Goal: Task Accomplishment & Management: Complete application form

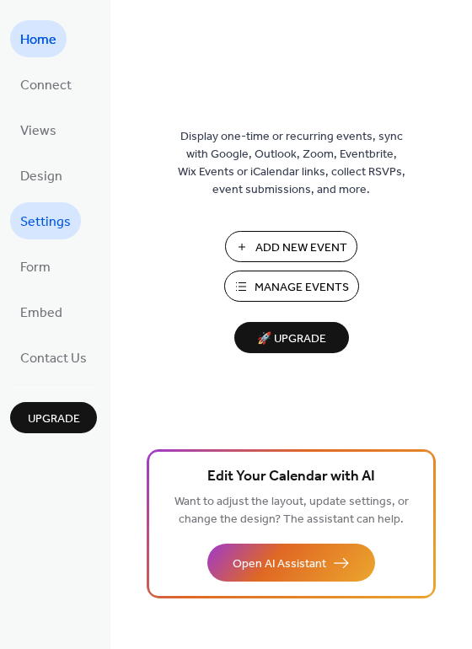
click at [30, 223] on span "Settings" at bounding box center [45, 222] width 51 height 27
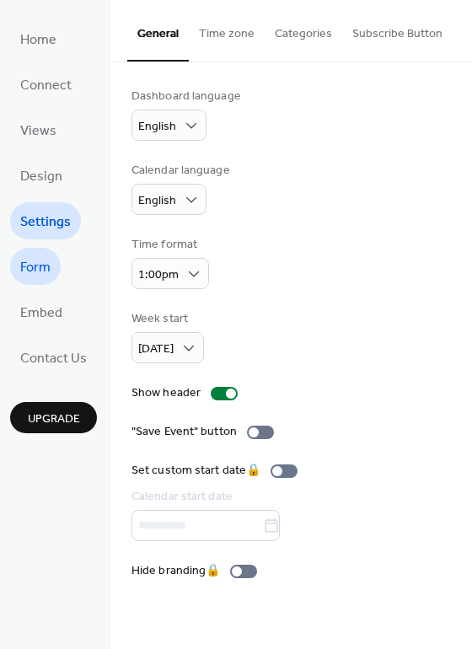
click at [46, 271] on span "Form" at bounding box center [35, 268] width 30 height 27
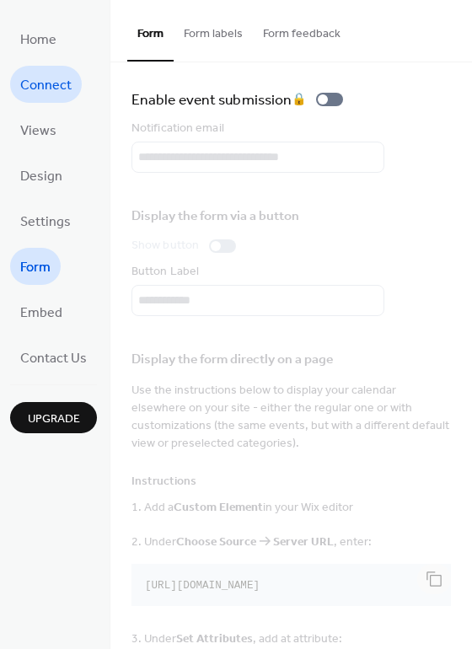
click at [44, 95] on span "Connect" at bounding box center [45, 86] width 51 height 27
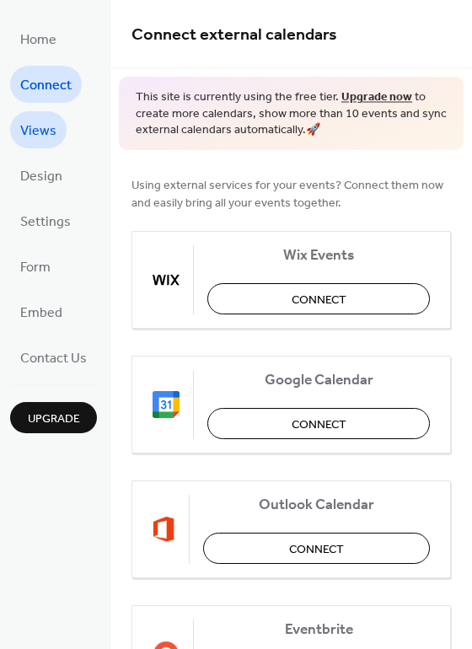
click at [35, 132] on span "Views" at bounding box center [38, 131] width 36 height 27
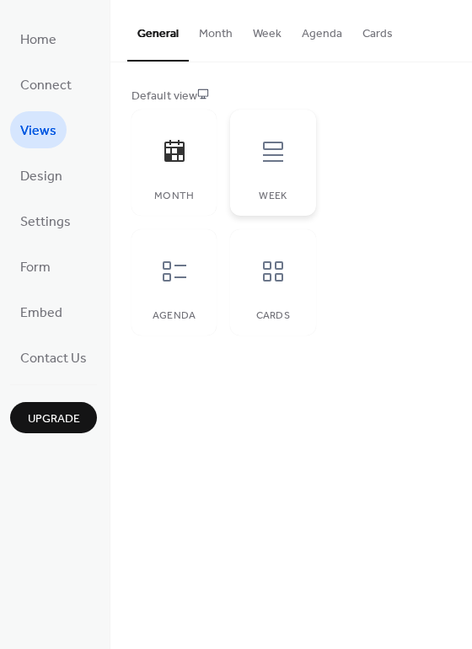
click at [269, 151] on icon at bounding box center [273, 151] width 27 height 27
click at [276, 267] on icon at bounding box center [273, 271] width 27 height 27
click at [177, 277] on icon at bounding box center [175, 271] width 24 height 20
click at [213, 35] on button "Month" at bounding box center [216, 30] width 54 height 60
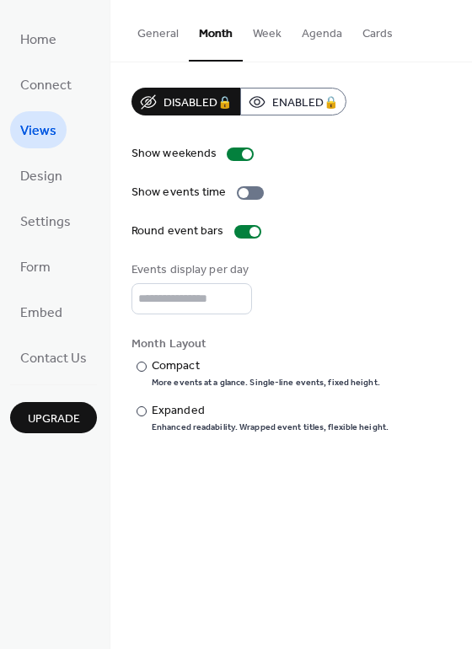
click at [157, 36] on button "General" at bounding box center [158, 30] width 62 height 60
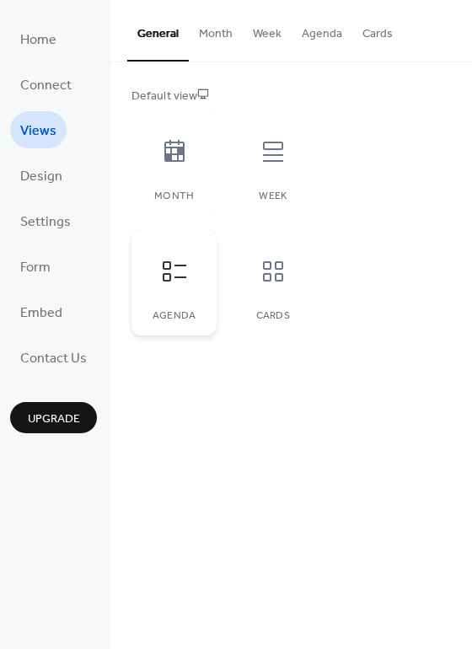
click at [170, 297] on div "Agenda" at bounding box center [174, 282] width 85 height 106
click at [377, 38] on button "Cards" at bounding box center [378, 30] width 51 height 60
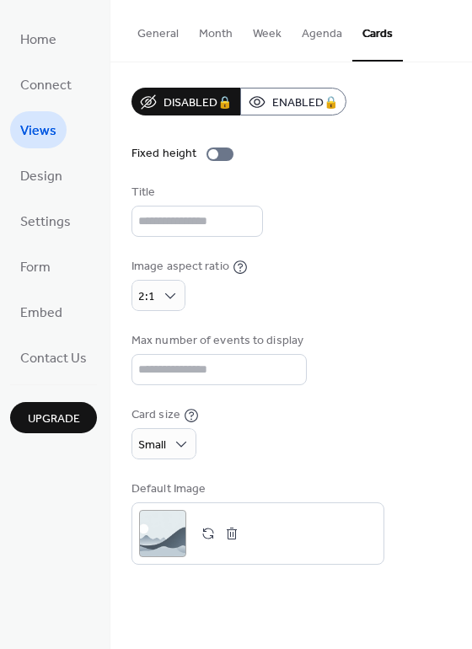
click at [319, 36] on button "Agenda" at bounding box center [322, 30] width 61 height 60
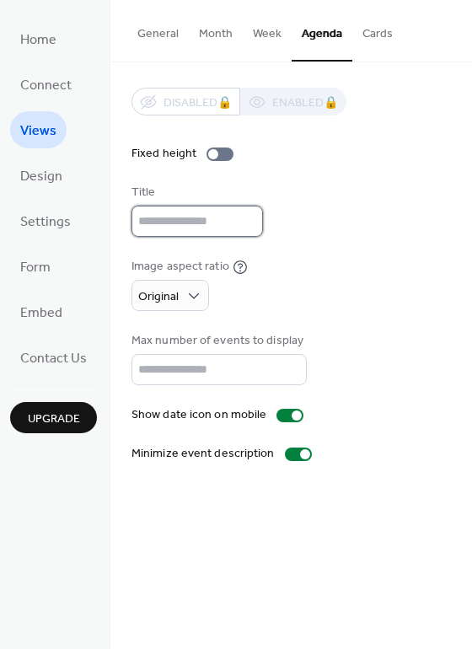
click at [156, 217] on input "text" at bounding box center [198, 221] width 132 height 31
click at [159, 225] on input "text" at bounding box center [198, 221] width 132 height 31
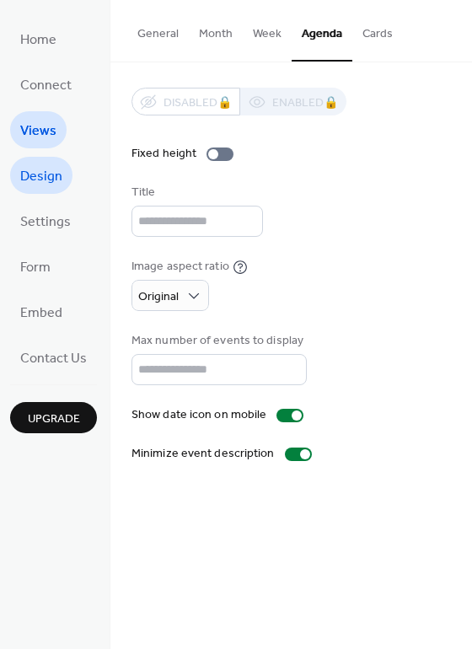
click at [19, 174] on link "Design" at bounding box center [41, 175] width 62 height 37
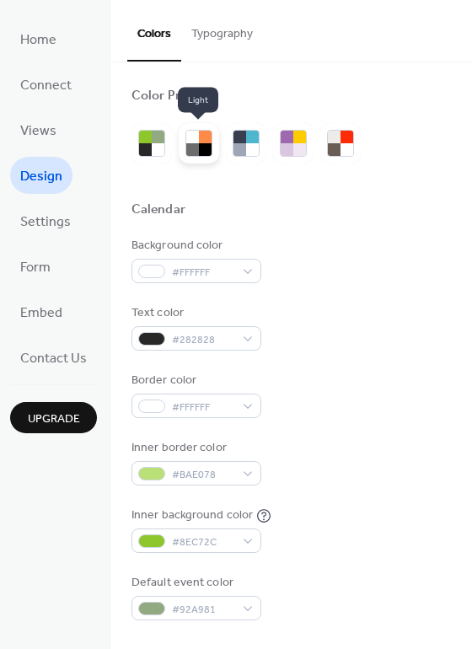
click at [193, 145] on div at bounding box center [192, 149] width 13 height 13
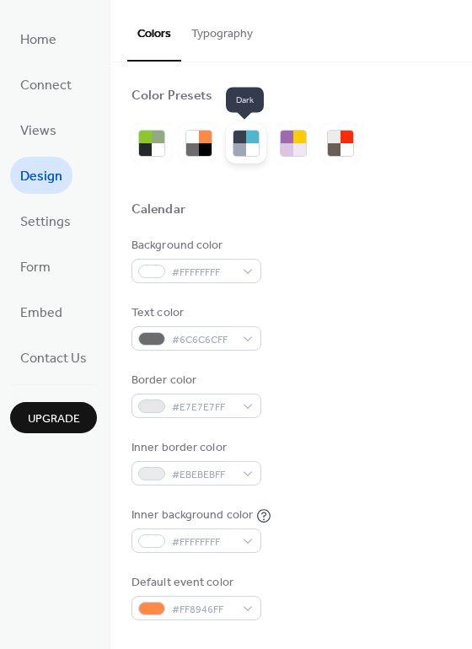
click at [243, 143] on div at bounding box center [240, 149] width 13 height 13
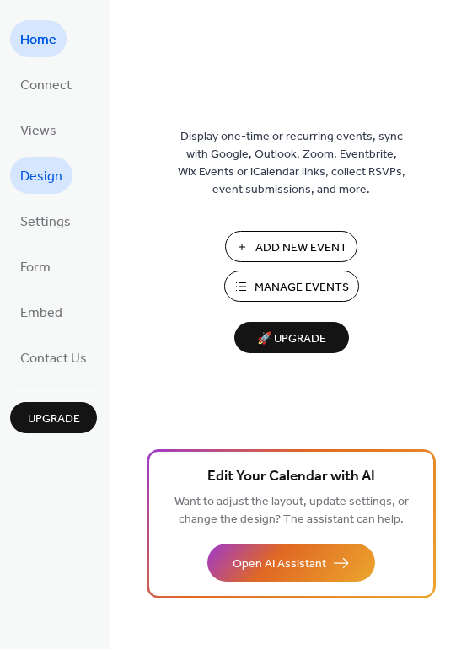
click at [29, 180] on span "Design" at bounding box center [41, 177] width 42 height 27
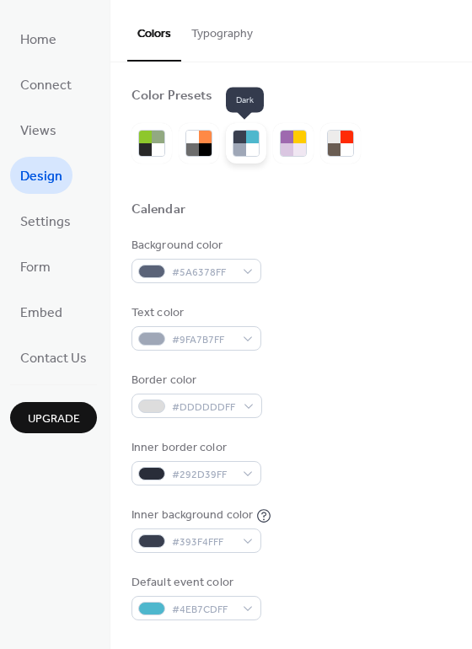
click at [248, 147] on div at bounding box center [252, 149] width 13 height 13
click at [195, 141] on div at bounding box center [192, 137] width 13 height 13
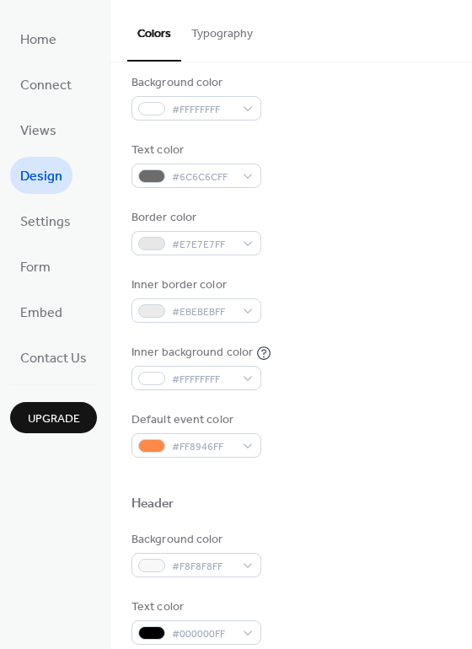
scroll to position [169, 0]
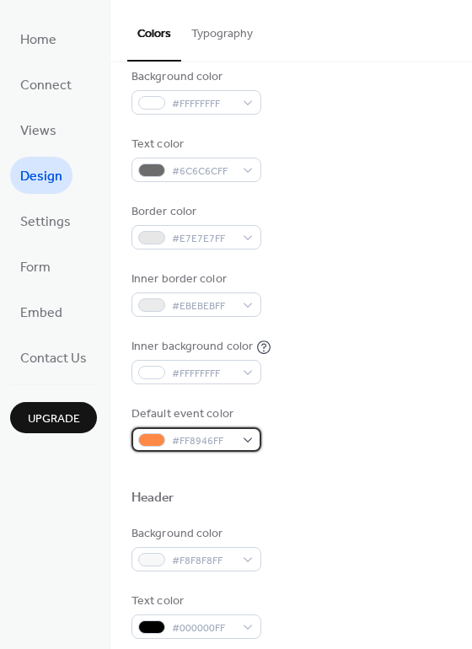
click at [246, 439] on div "#FF8946FF" at bounding box center [197, 440] width 130 height 24
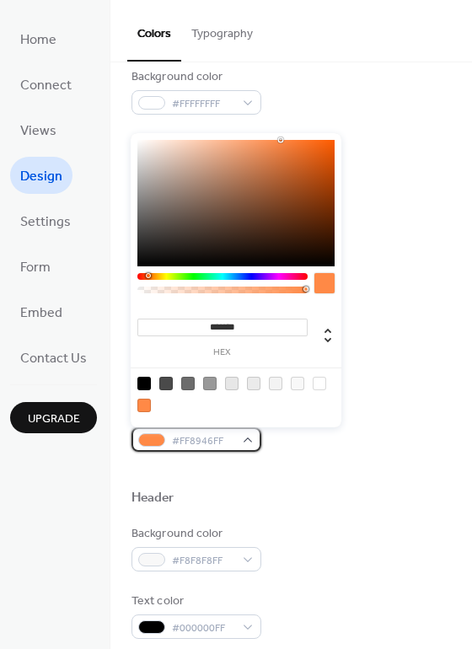
click at [245, 441] on div "#FF8946FF" at bounding box center [197, 440] width 130 height 24
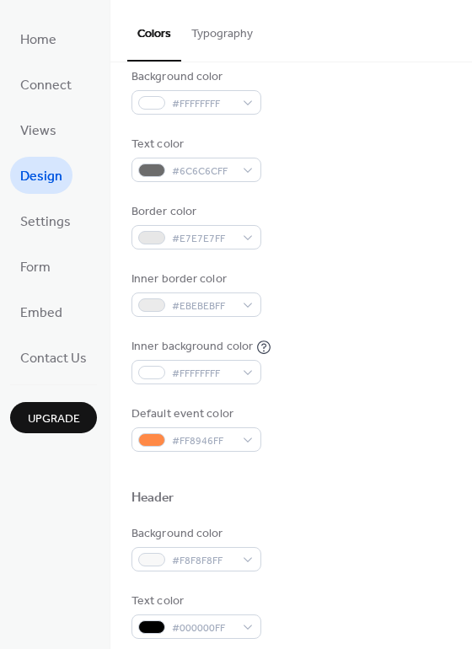
click at [398, 424] on div "Default event color #FF8946FF" at bounding box center [292, 429] width 320 height 46
click at [38, 223] on span "Settings" at bounding box center [45, 222] width 51 height 27
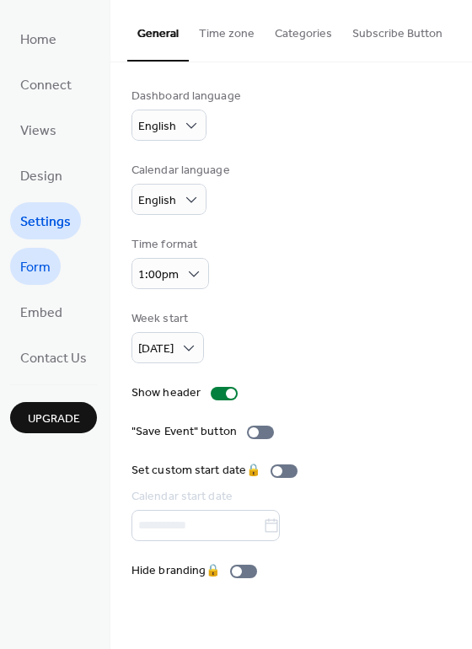
click at [37, 271] on span "Form" at bounding box center [35, 268] width 30 height 27
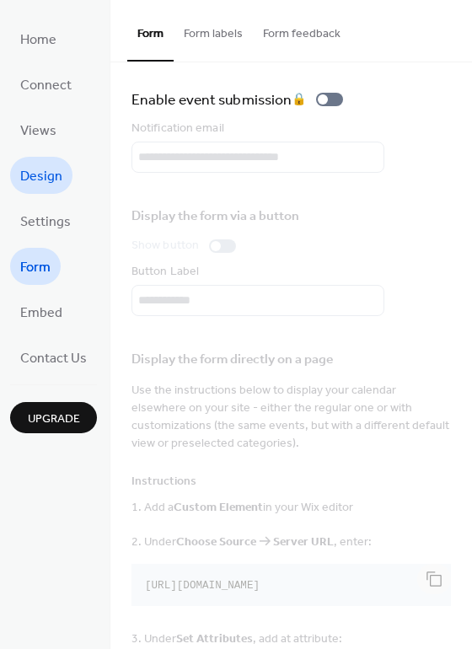
click at [22, 174] on span "Design" at bounding box center [41, 177] width 42 height 27
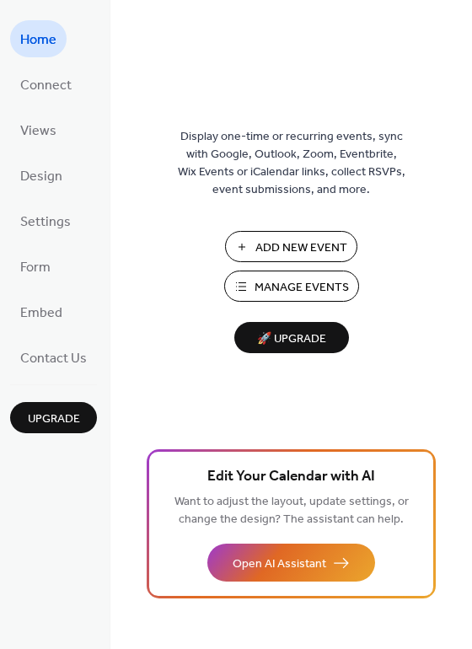
click at [278, 280] on span "Manage Events" at bounding box center [302, 288] width 94 height 18
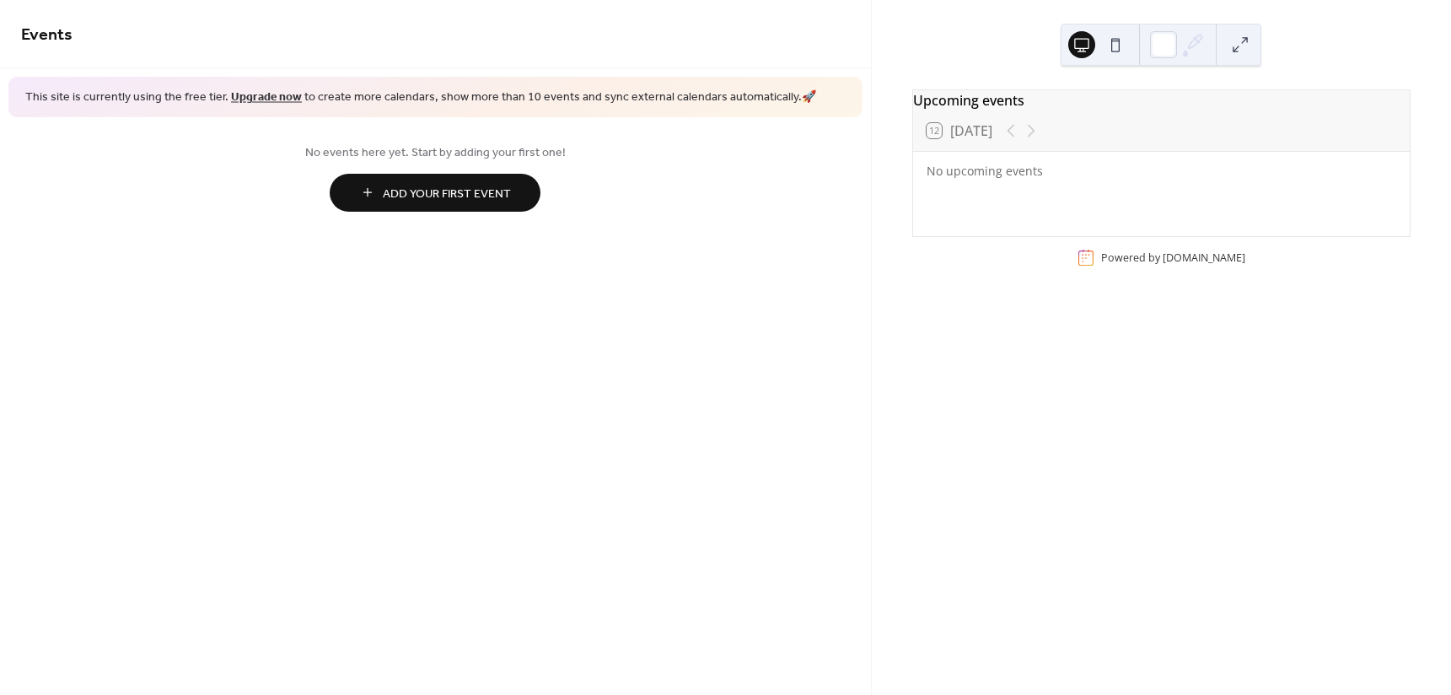
click at [442, 191] on span "Add Your First Event" at bounding box center [447, 194] width 128 height 18
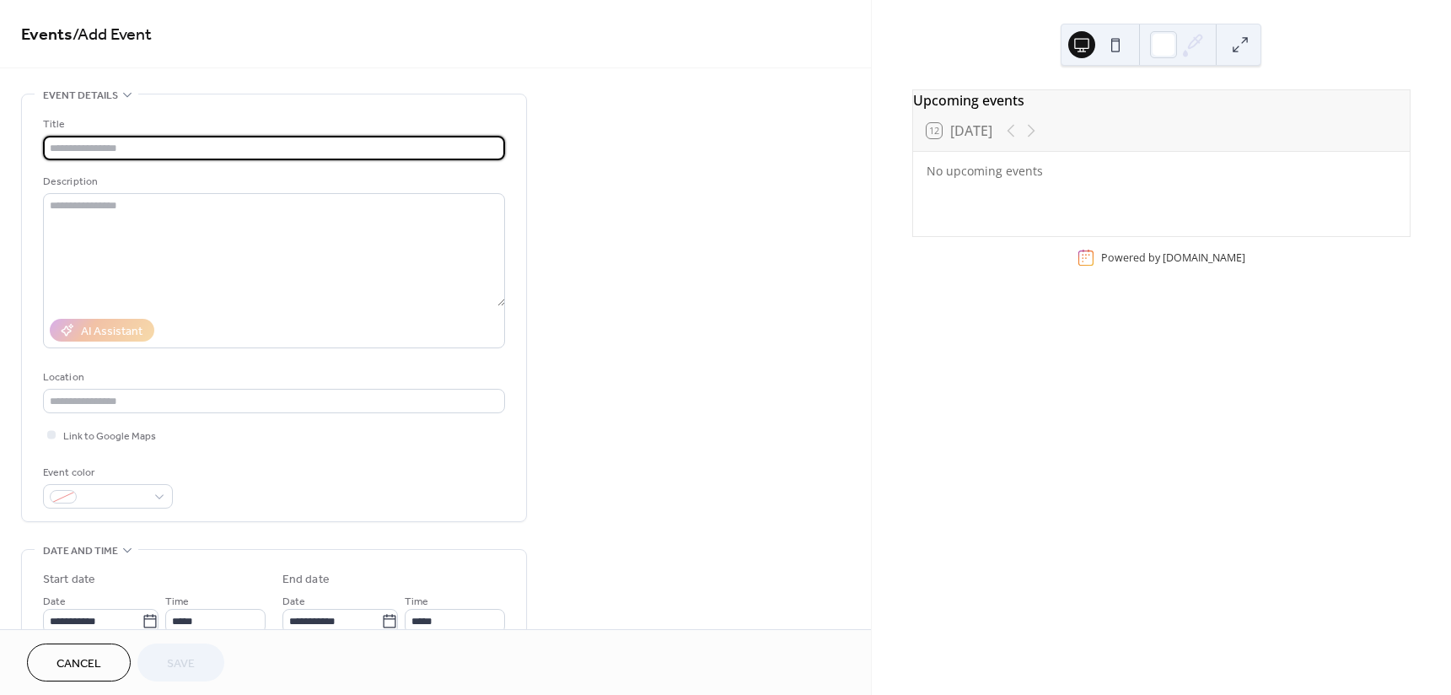
click at [123, 144] on input "text" at bounding box center [274, 148] width 462 height 24
type input "**********"
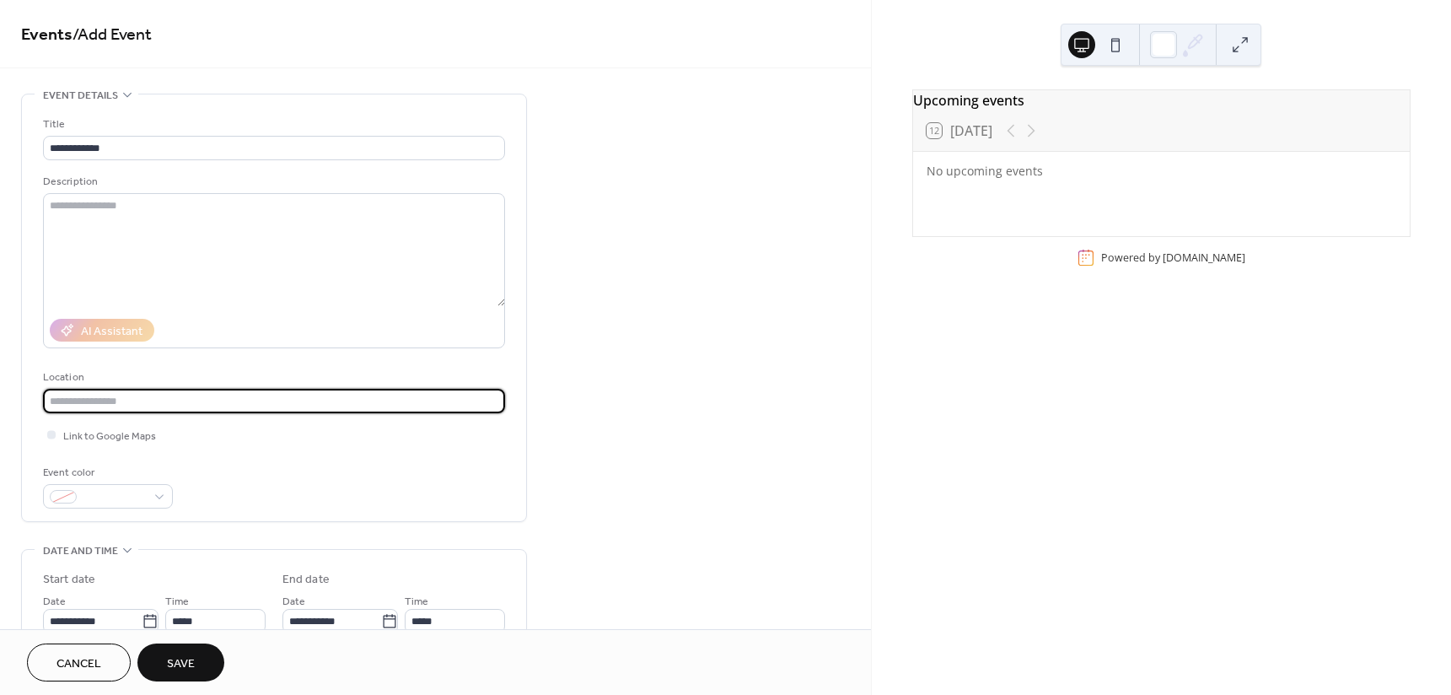
click at [143, 397] on input "text" at bounding box center [274, 401] width 462 height 24
click at [100, 438] on span "Link to Google Maps" at bounding box center [109, 437] width 93 height 18
click at [198, 399] on input "**********" at bounding box center [274, 401] width 462 height 24
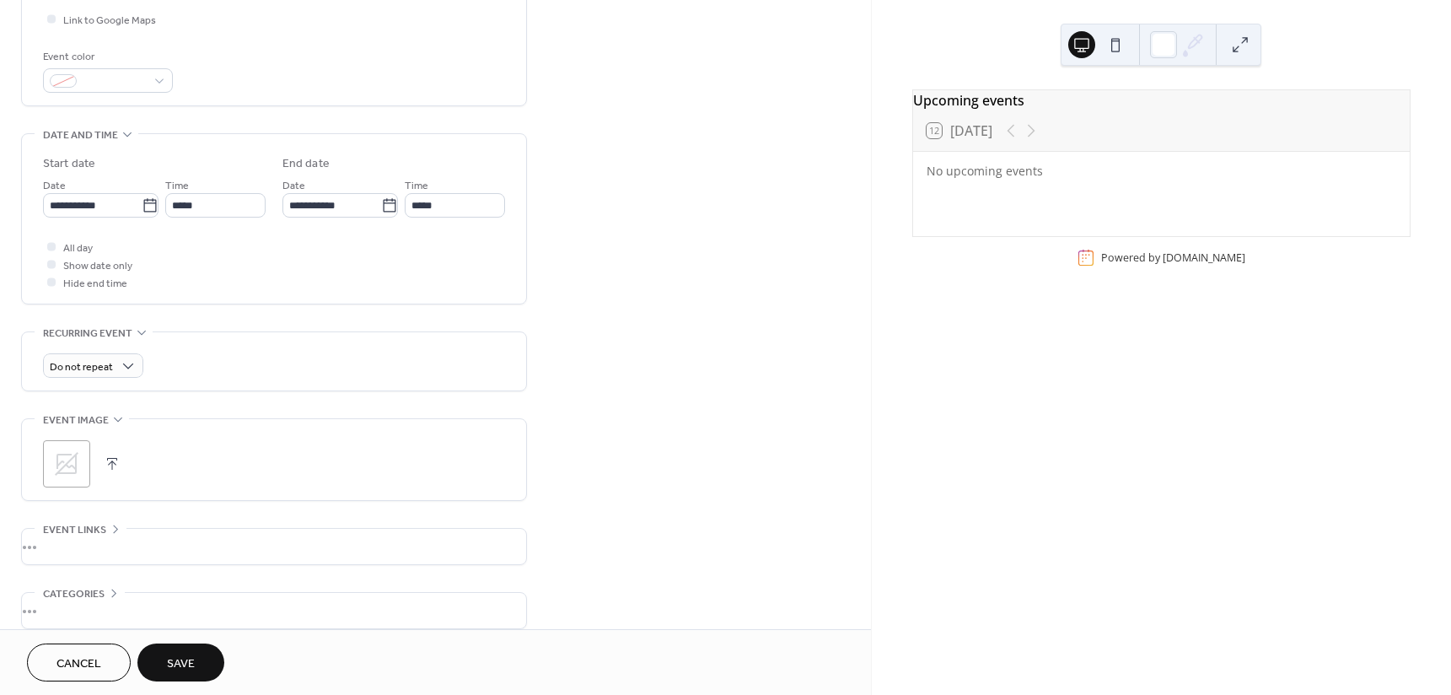
scroll to position [422, 0]
type input "**********"
click at [112, 454] on button "button" at bounding box center [112, 458] width 24 height 24
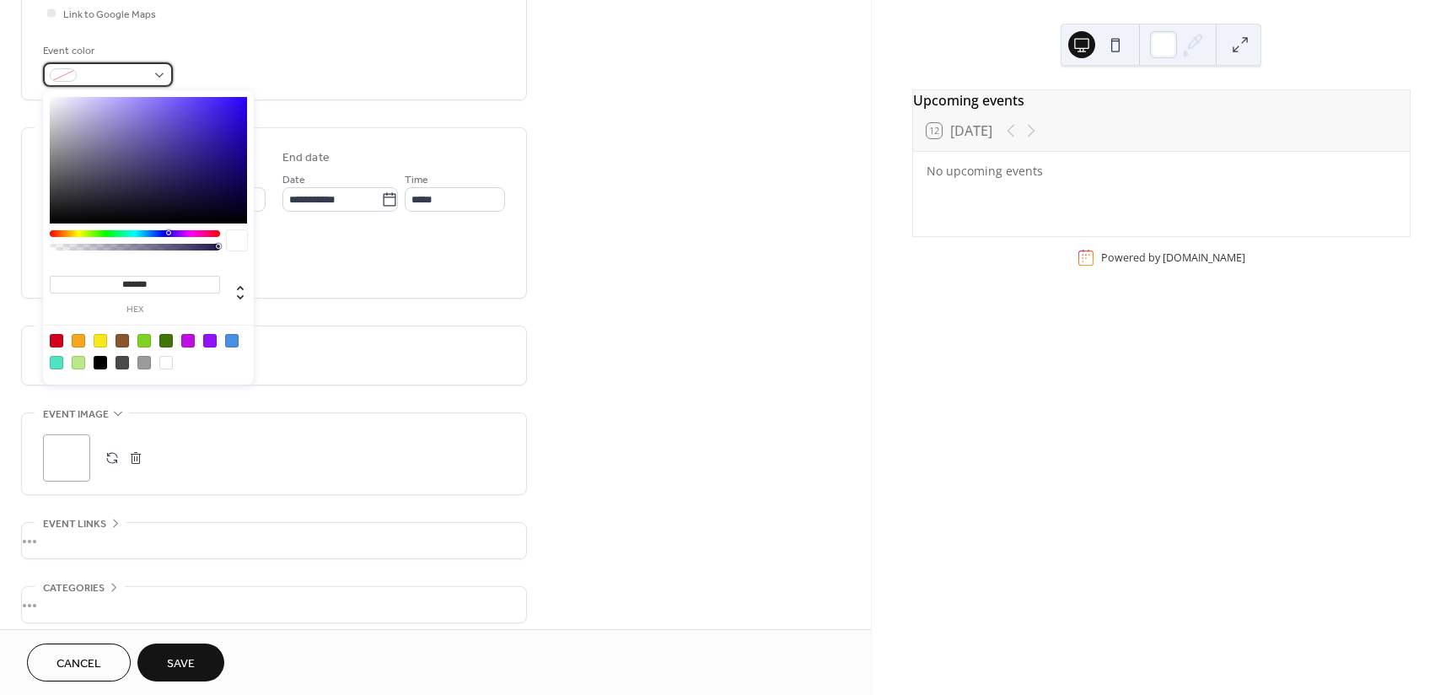
click at [162, 73] on div at bounding box center [108, 74] width 130 height 24
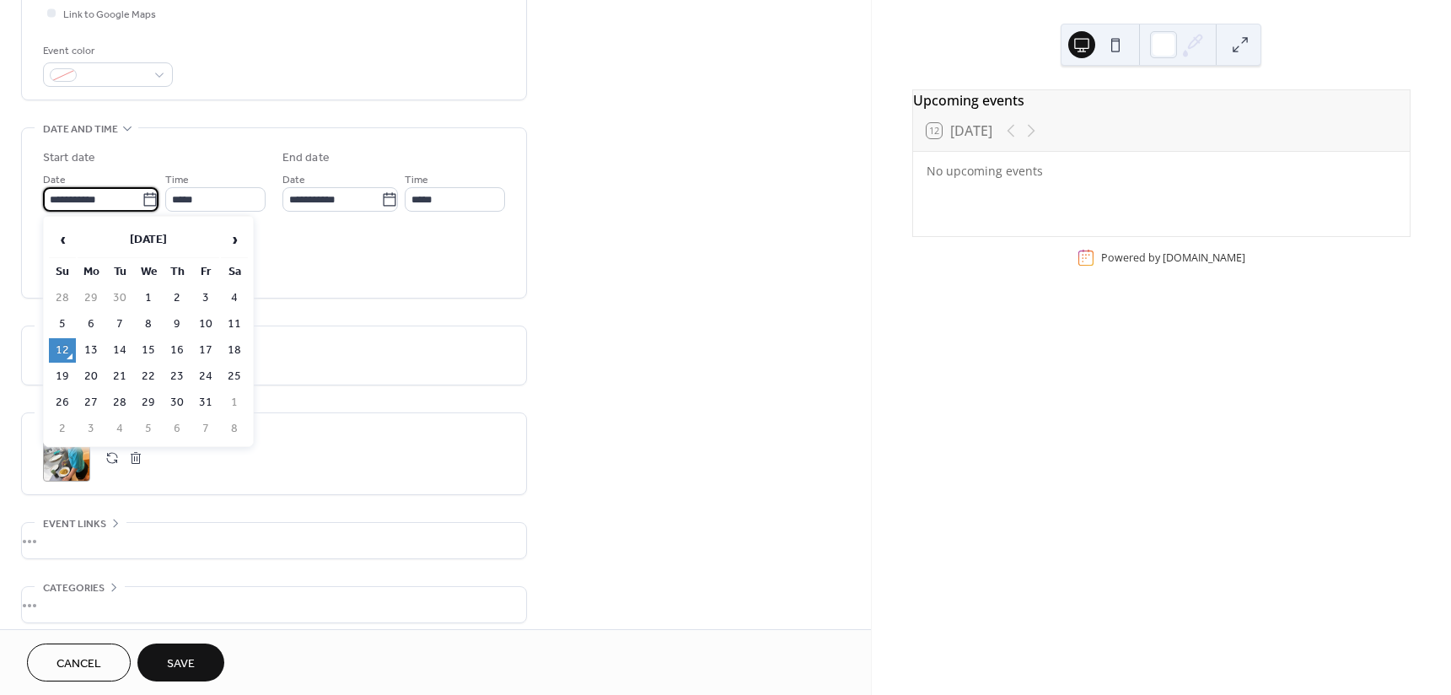
click at [62, 193] on input "**********" at bounding box center [92, 199] width 99 height 24
click at [810, 252] on div "**********" at bounding box center [435, 188] width 871 height 1032
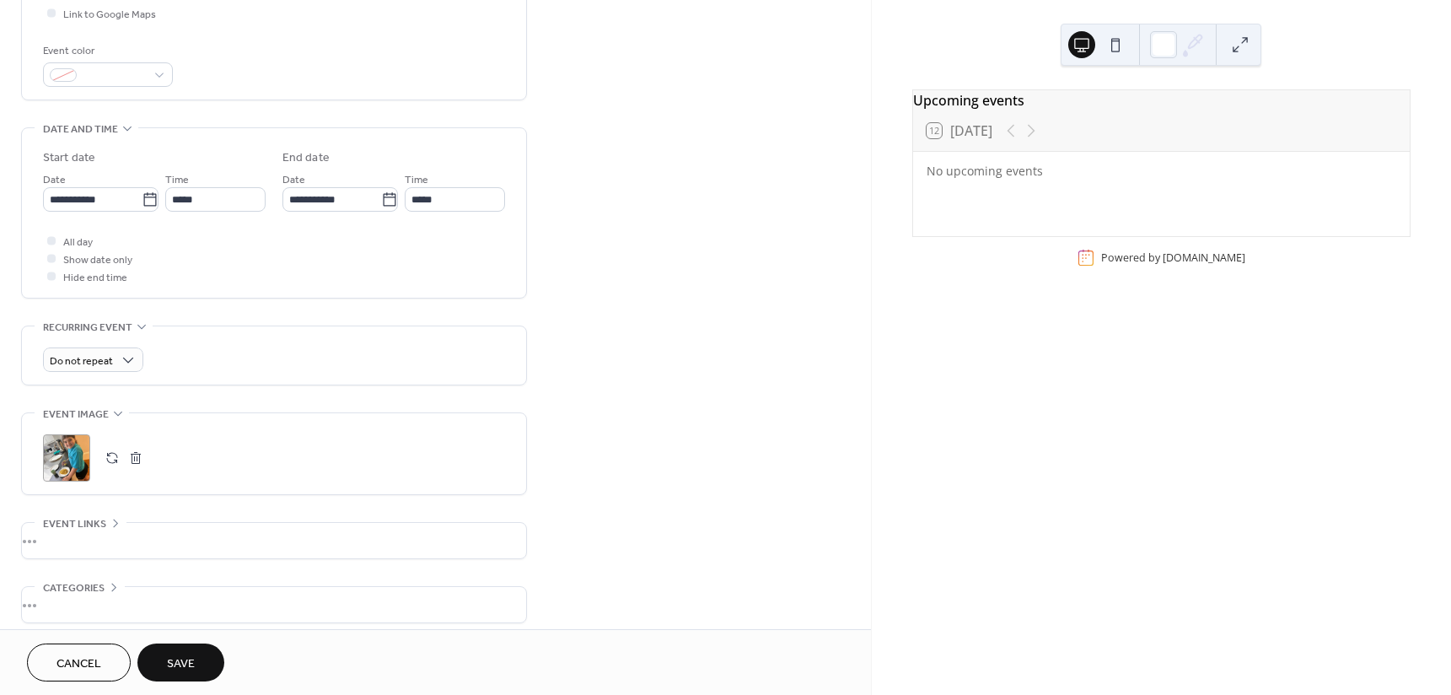
click at [177, 665] on span "Save" at bounding box center [181, 664] width 28 height 18
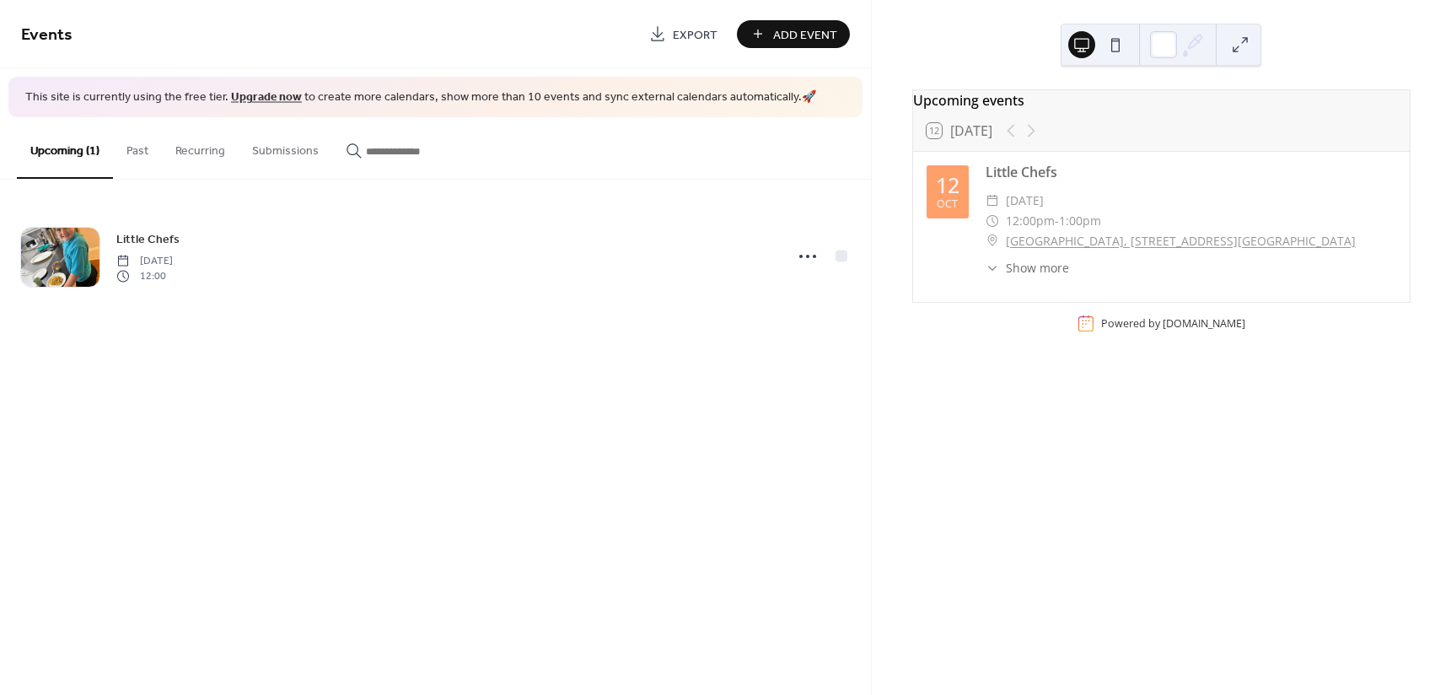
click at [1024, 277] on span "Show more" at bounding box center [1037, 268] width 63 height 18
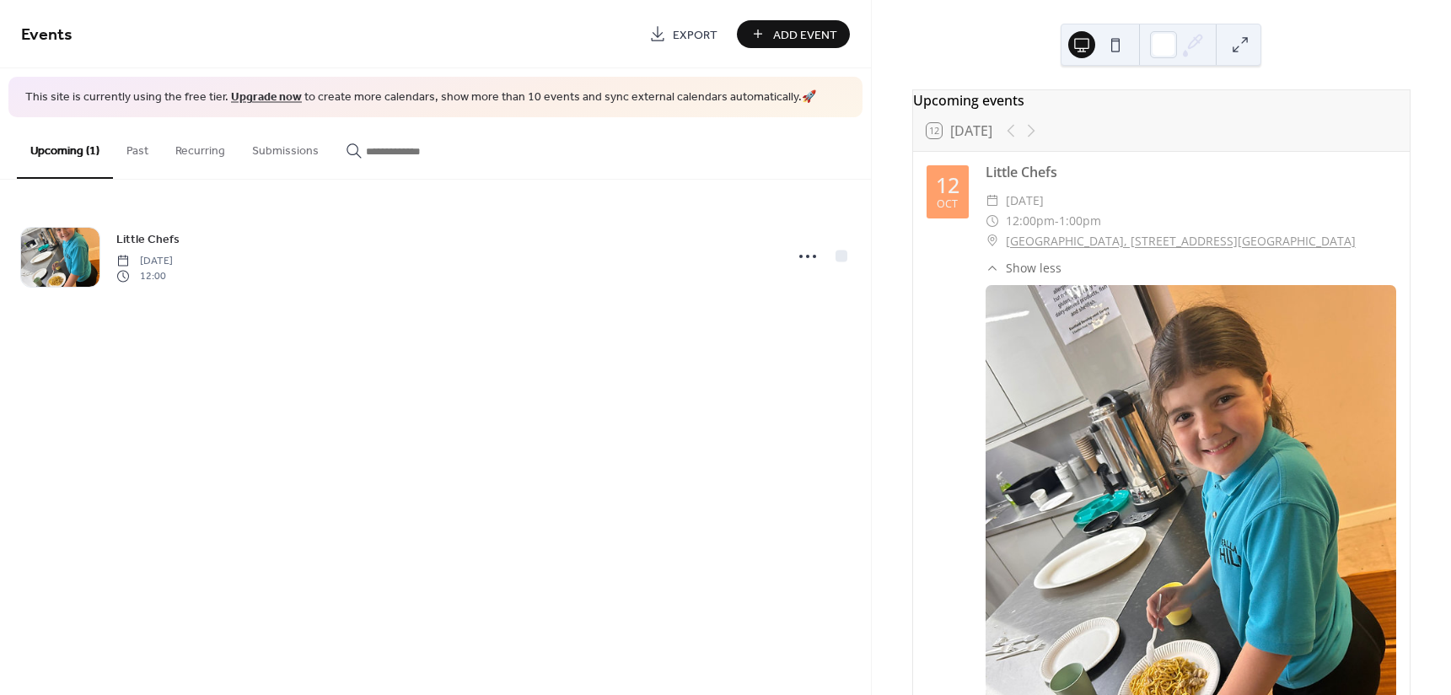
click at [1024, 277] on span "Show less" at bounding box center [1034, 268] width 56 height 18
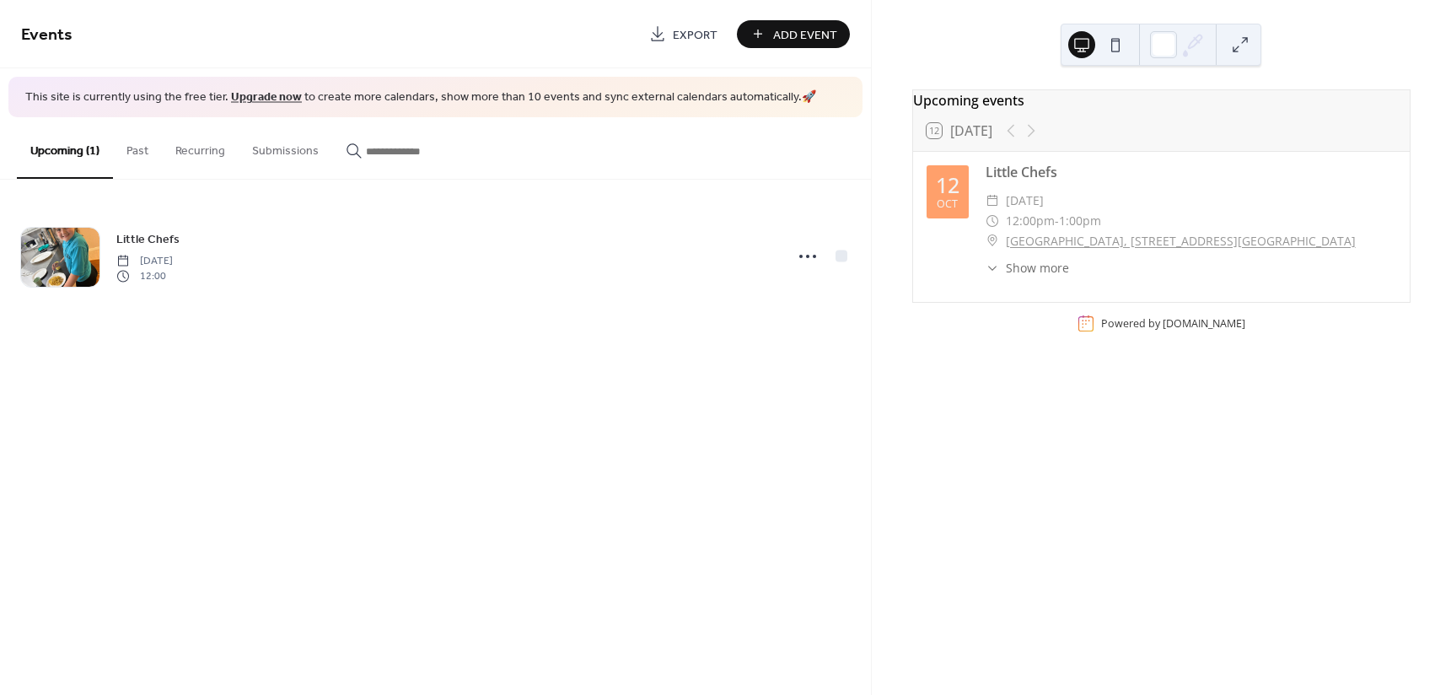
click at [1117, 39] on button at bounding box center [1115, 44] width 27 height 27
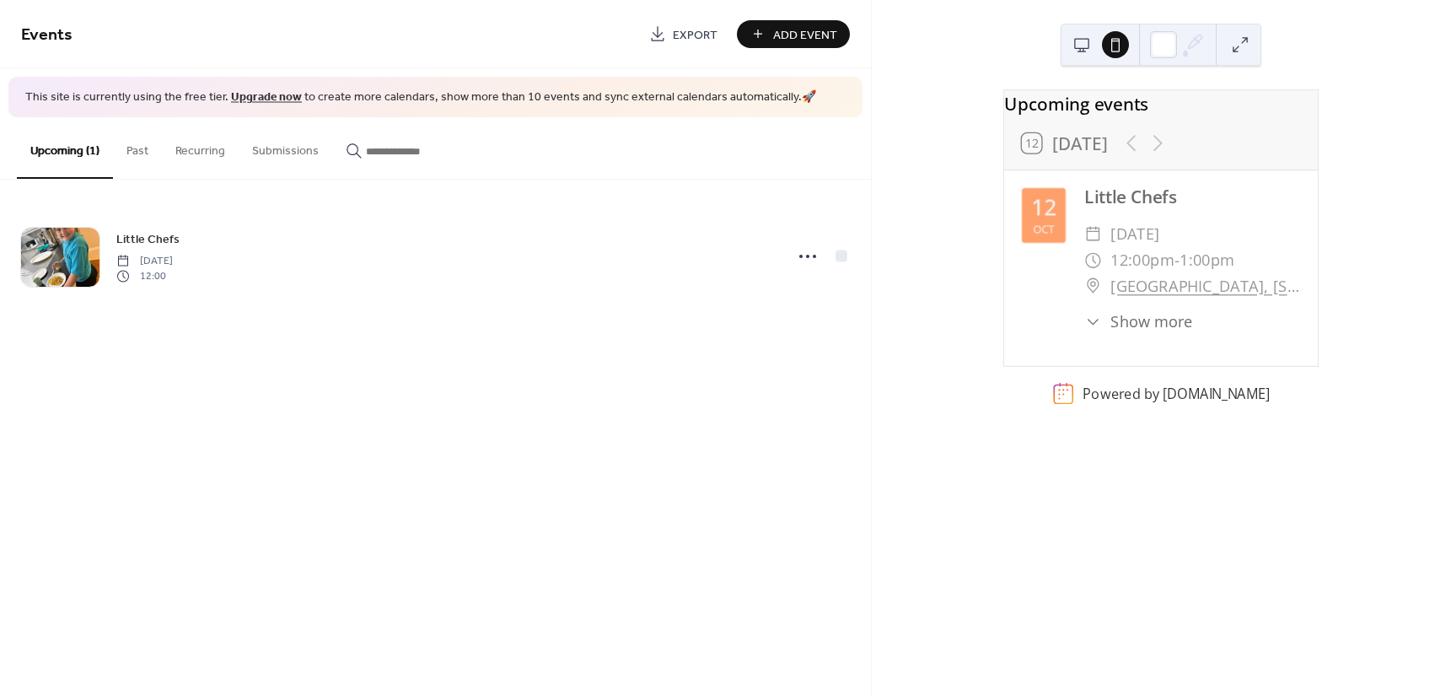
click at [1080, 45] on button at bounding box center [1081, 44] width 27 height 27
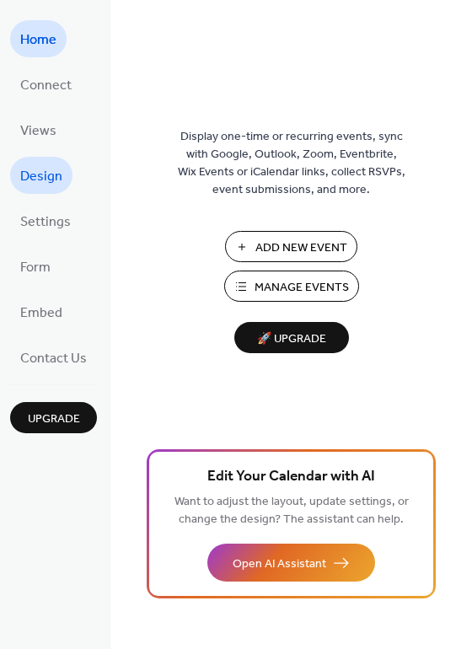
click at [37, 172] on span "Design" at bounding box center [41, 177] width 42 height 27
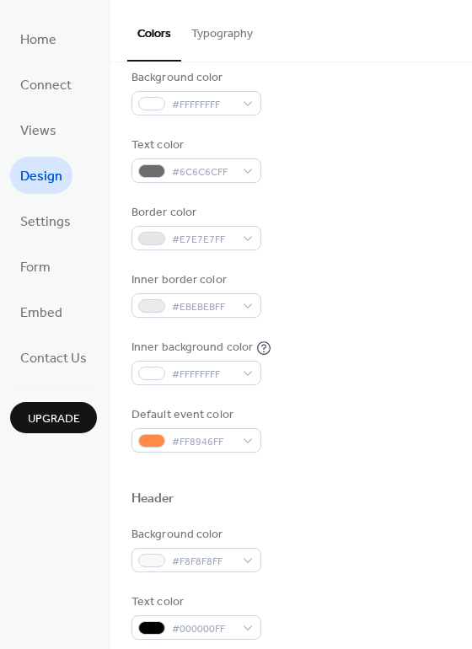
scroll to position [169, 0]
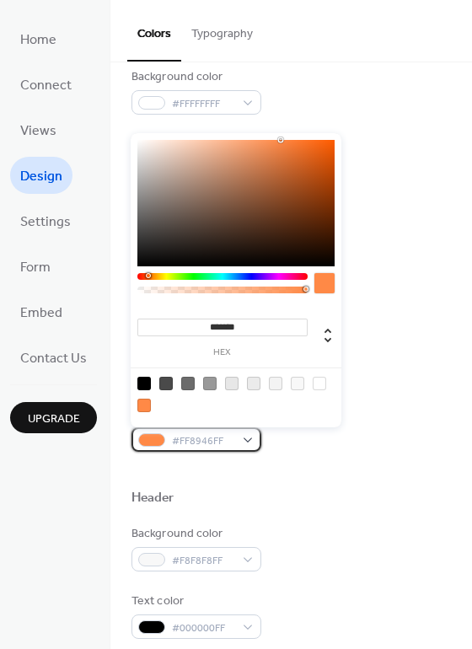
click at [245, 439] on div "#FF8946FF" at bounding box center [197, 440] width 130 height 24
type input "***"
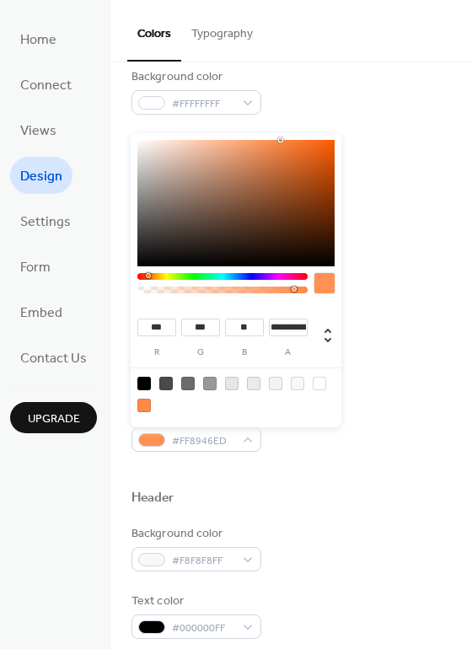
type input "*"
click at [314, 289] on div at bounding box center [235, 287] width 197 height 29
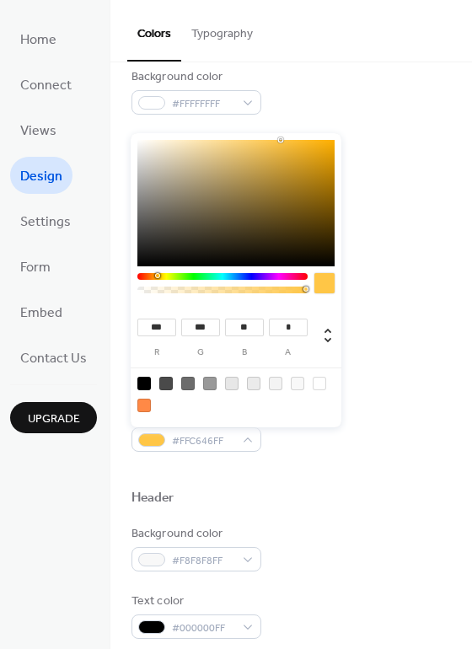
type input "***"
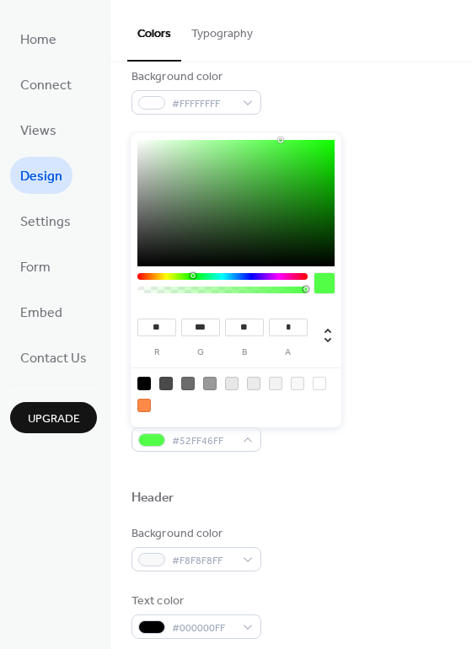
type input "**"
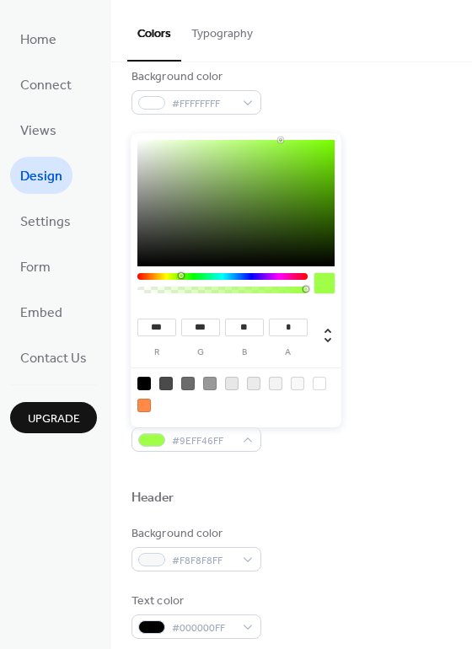
drag, startPoint x: 147, startPoint y: 273, endPoint x: 180, endPoint y: 275, distance: 33.8
click at [180, 275] on div at bounding box center [181, 275] width 5 height 5
type input "***"
click at [154, 278] on div at bounding box center [222, 276] width 170 height 7
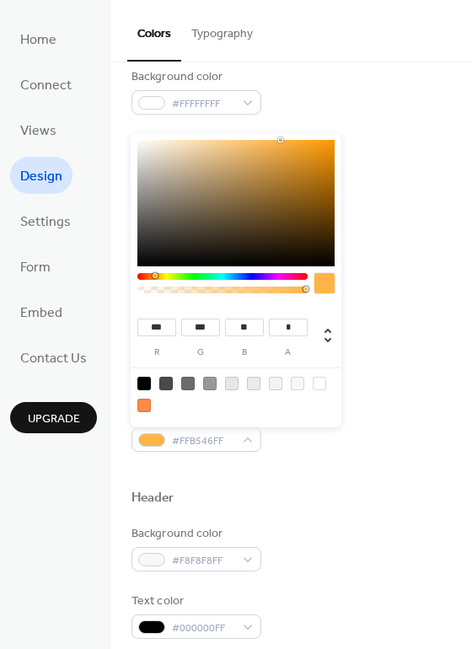
click at [154, 278] on div at bounding box center [222, 276] width 170 height 7
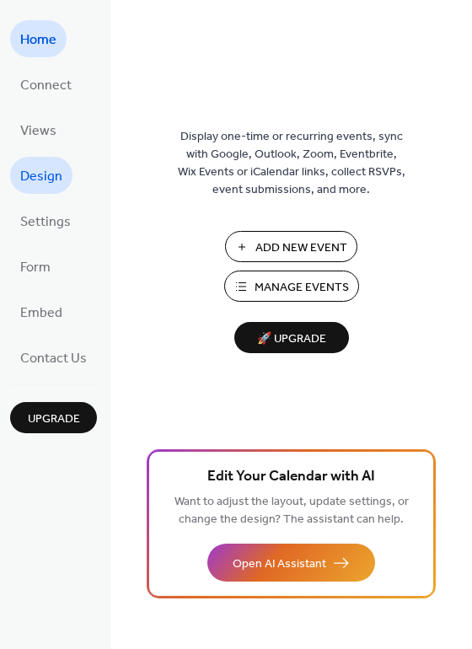
click at [34, 172] on span "Design" at bounding box center [41, 177] width 42 height 27
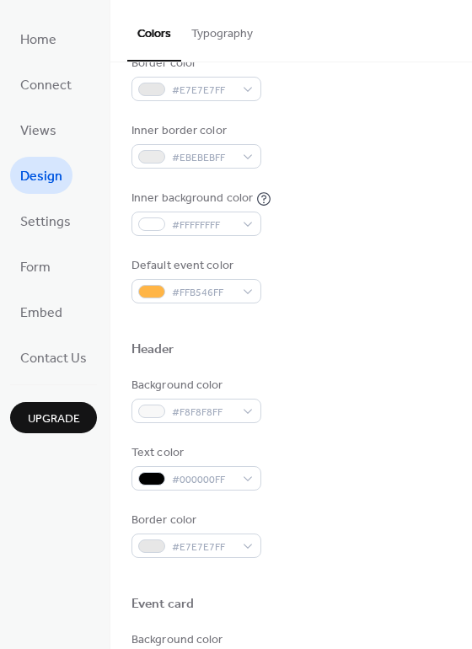
scroll to position [337, 0]
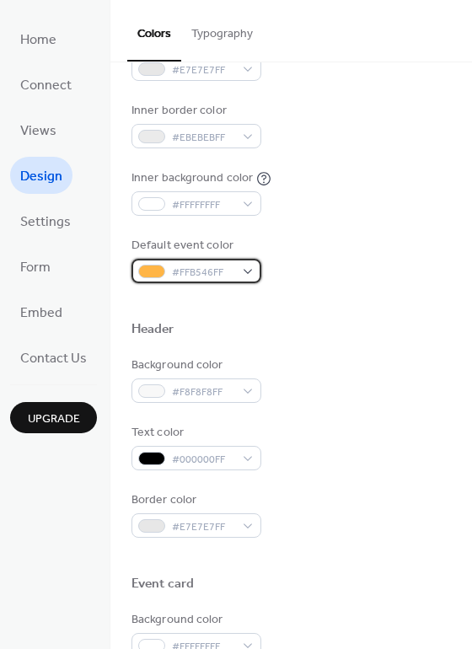
click at [195, 276] on span "#FFB546FF" at bounding box center [203, 273] width 62 height 18
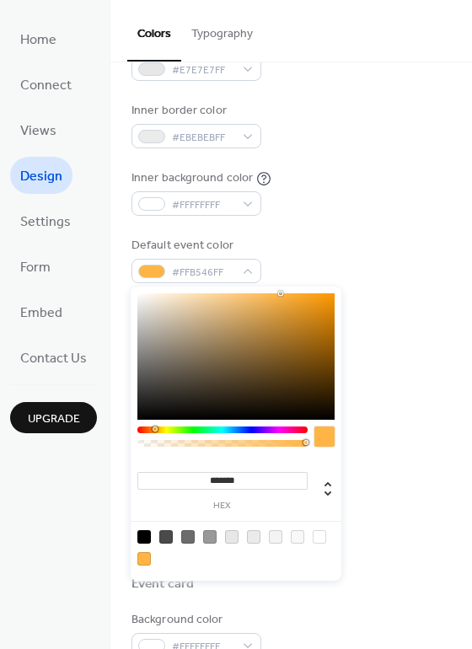
click at [246, 482] on input "*******" at bounding box center [222, 481] width 170 height 18
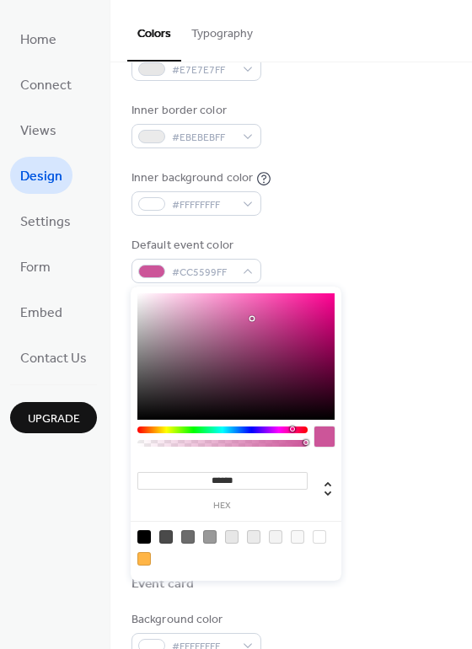
type input "*******"
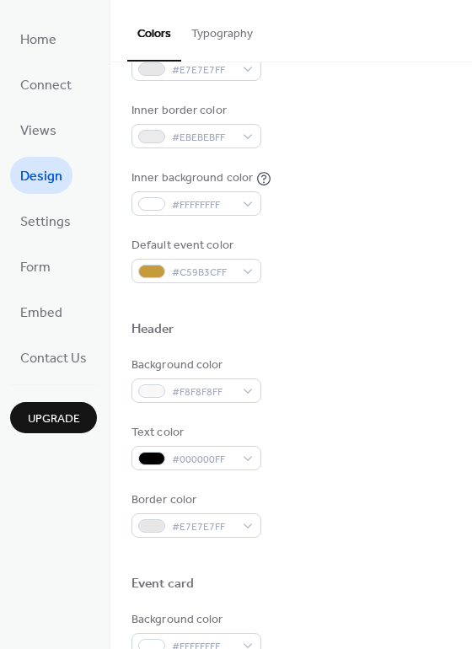
click at [374, 195] on div "Inner background color #FFFFFFFF" at bounding box center [292, 193] width 320 height 46
